Goal: Navigation & Orientation: Find specific page/section

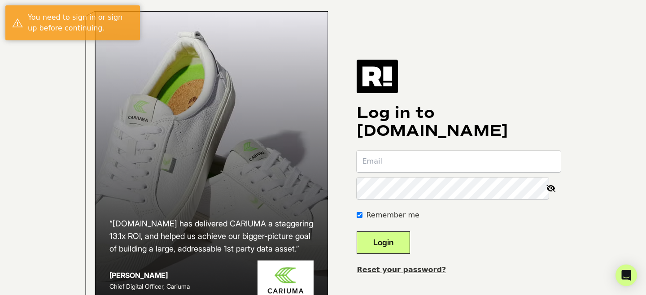
type input "[PERSON_NAME][EMAIL_ADDRESS][PERSON_NAME][DOMAIN_NAME]"
click at [397, 243] on button "Login" at bounding box center [383, 243] width 53 height 22
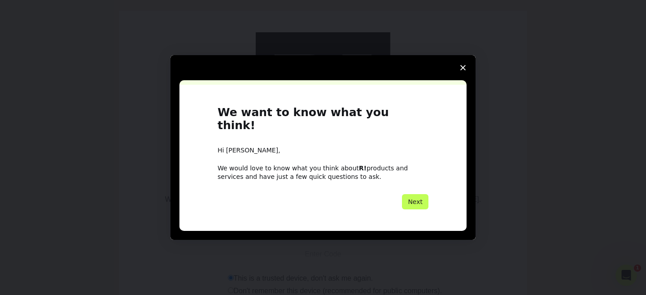
click at [420, 194] on button "Next" at bounding box center [415, 201] width 26 height 15
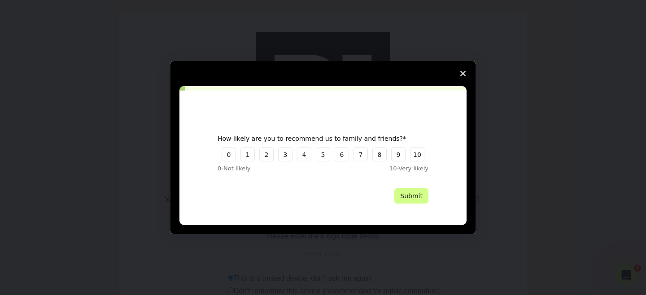
click at [466, 73] on span "Close survey" at bounding box center [463, 73] width 25 height 25
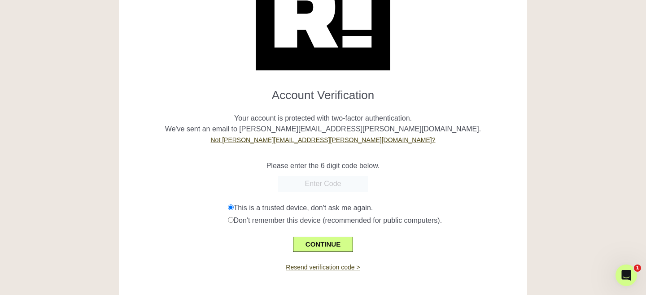
scroll to position [70, 0]
click at [328, 185] on input "text" at bounding box center [323, 184] width 90 height 16
paste input "837219"
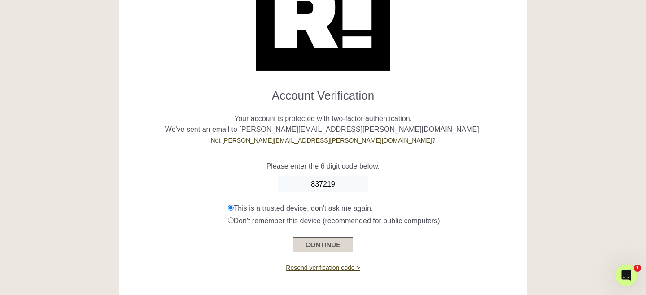
type input "837219"
click at [331, 247] on button "CONTINUE" at bounding box center [323, 244] width 60 height 15
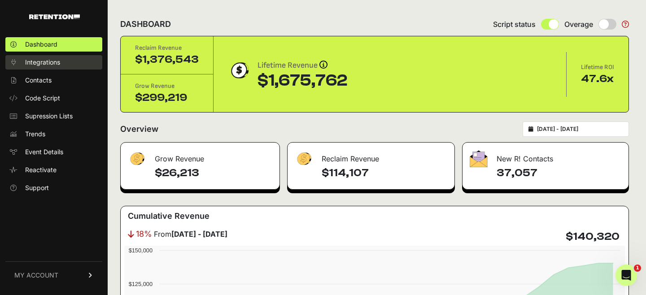
click at [52, 58] on span "Integrations" at bounding box center [42, 62] width 35 height 9
